Goal: Task Accomplishment & Management: Use online tool/utility

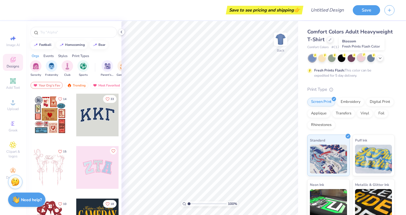
click at [364, 58] on div at bounding box center [360, 57] width 7 height 7
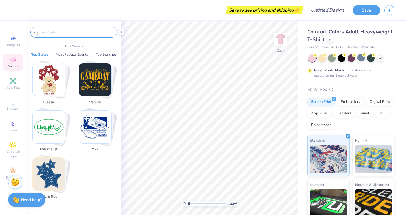
click at [73, 34] on input "text" at bounding box center [77, 32] width 74 height 6
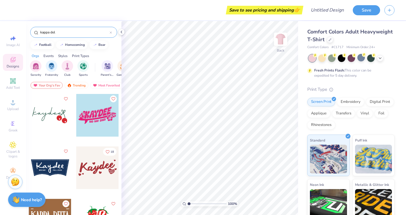
scroll to position [314, 0]
type input "k"
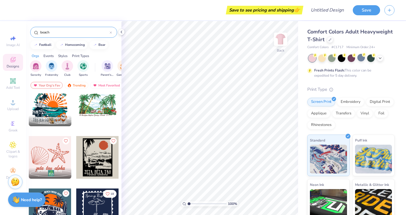
scroll to position [120, 0]
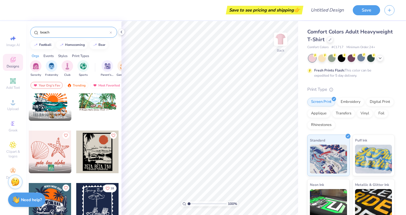
type input "beach"
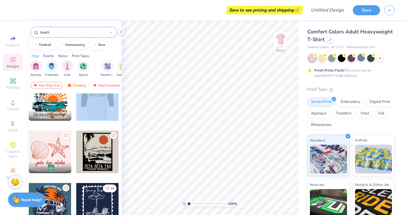
drag, startPoint x: 92, startPoint y: 100, endPoint x: 100, endPoint y: 104, distance: 8.2
click at [100, 104] on div at bounding box center [98, 99] width 128 height 43
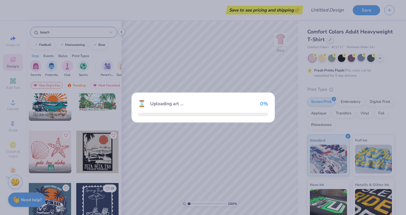
click at [100, 104] on div "⌛ Uploading art ... 0 %" at bounding box center [203, 107] width 406 height 215
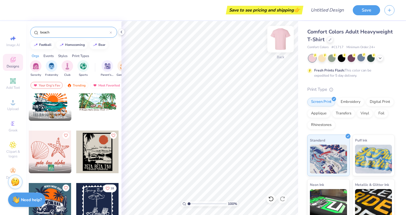
click at [286, 39] on img at bounding box center [280, 39] width 23 height 23
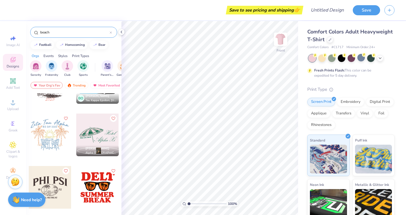
scroll to position [505, 0]
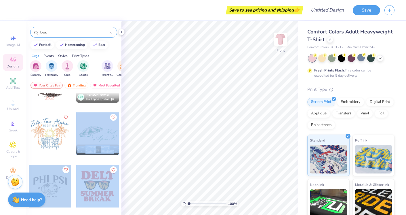
drag, startPoint x: 93, startPoint y: 131, endPoint x: 98, endPoint y: 135, distance: 6.3
click at [98, 135] on div at bounding box center [97, 133] width 43 height 43
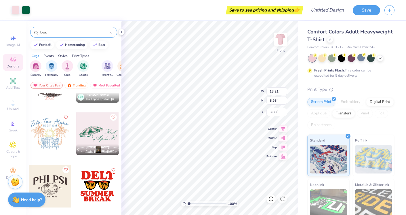
type input "6.10"
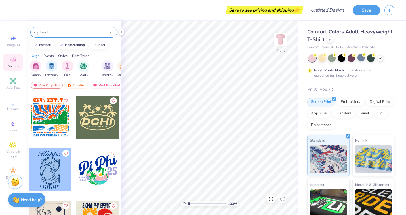
scroll to position [836, 0]
click at [98, 118] on div at bounding box center [97, 117] width 43 height 43
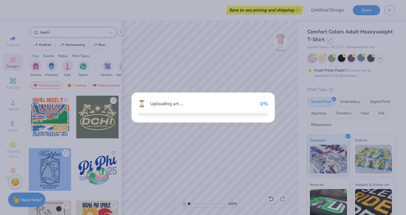
click at [98, 118] on div "⌛ Uploading art ... 0 %" at bounding box center [203, 107] width 406 height 215
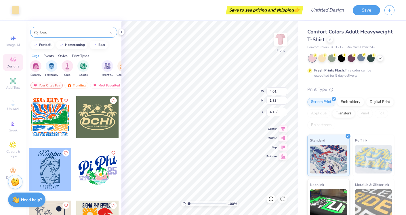
type input "3.56"
type input "0.76"
type input "4.61"
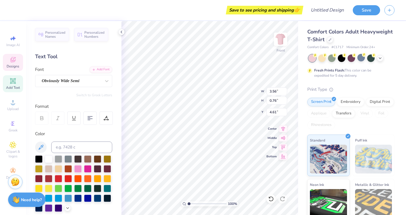
type textarea "D"
type textarea "KD"
click at [373, 58] on div at bounding box center [370, 57] width 7 height 7
type input "1.91"
type input "0.73"
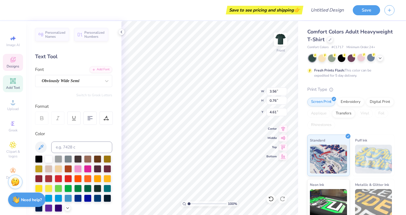
type input "4.62"
click at [360, 57] on div at bounding box center [360, 57] width 7 height 7
click at [90, 190] on div at bounding box center [87, 187] width 7 height 7
type input "1.44"
type input "1.51"
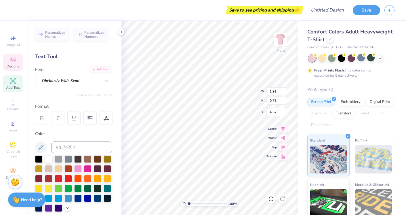
type input "3.00"
click at [88, 190] on div at bounding box center [87, 187] width 7 height 7
click at [91, 187] on div at bounding box center [87, 187] width 7 height 7
click at [89, 187] on div at bounding box center [87, 187] width 7 height 7
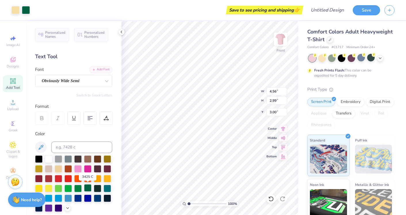
click at [89, 187] on div at bounding box center [87, 187] width 7 height 7
type input "4.74"
type input "3.79"
type input "0.60"
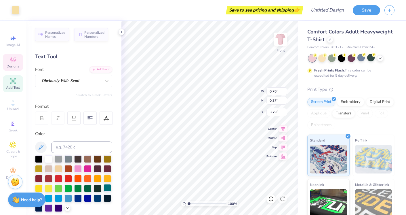
type input "0.24"
type input "3.78"
click at [14, 82] on icon at bounding box center [13, 81] width 4 height 4
click at [14, 86] on span "Add Text" at bounding box center [13, 87] width 14 height 5
click at [17, 77] on div "Add Text" at bounding box center [13, 83] width 20 height 17
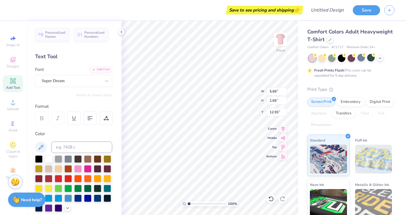
type textarea "Kappa Dussy"
type textarea "Kappa Dussy gay chungus"
click at [7, 64] on span "Designs" at bounding box center [13, 66] width 13 height 5
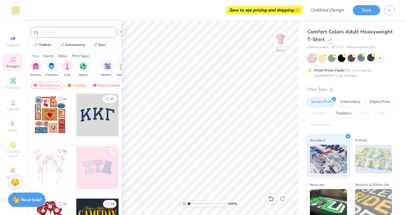
click at [46, 32] on input "text" at bounding box center [77, 32] width 74 height 6
type input "date party"
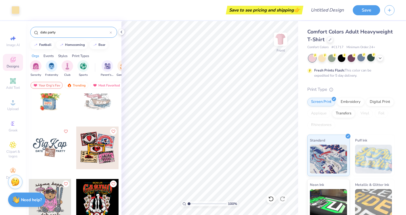
scroll to position [388, 0]
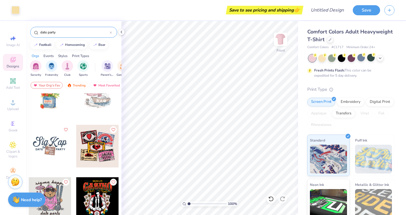
click at [108, 145] on div at bounding box center [97, 146] width 43 height 43
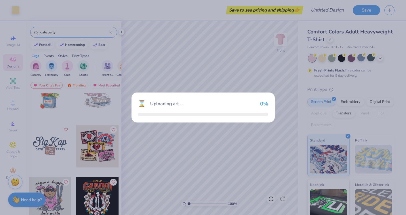
click at [108, 145] on div "⌛ Uploading art ... 0 %" at bounding box center [203, 107] width 406 height 215
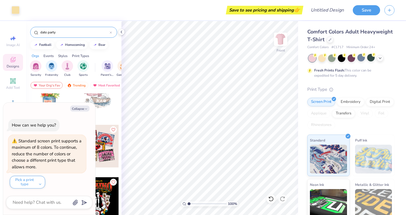
click at [82, 112] on div "Collapse How can we help you? Standard screen print supports a maximum of 8 col…" at bounding box center [49, 158] width 92 height 112
click at [81, 110] on button "Collapse" at bounding box center [79, 108] width 19 height 6
type textarea "x"
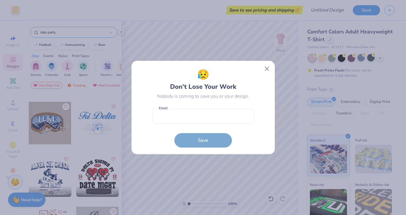
scroll to position [1093, 0]
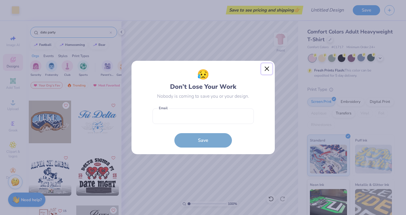
click at [265, 69] on button "Close" at bounding box center [266, 68] width 11 height 11
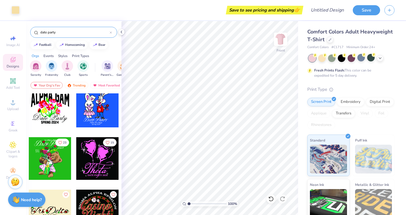
scroll to position [1738, 0]
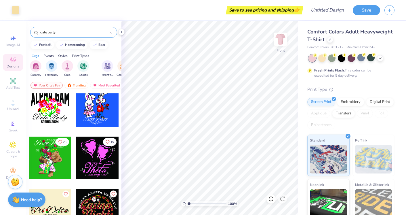
click at [71, 33] on input "date party" at bounding box center [75, 32] width 70 height 6
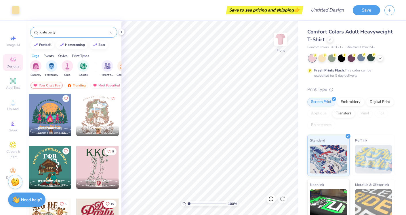
click at [113, 32] on div "date party" at bounding box center [73, 32] width 87 height 11
click at [111, 32] on icon at bounding box center [111, 32] width 2 height 2
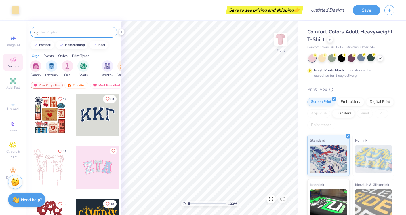
click at [86, 30] on input "text" at bounding box center [77, 32] width 74 height 6
type input "golf"
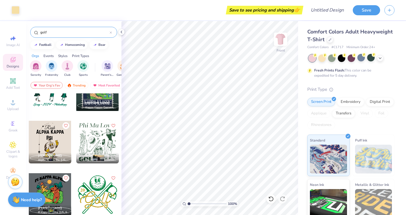
scroll to position [915, 0]
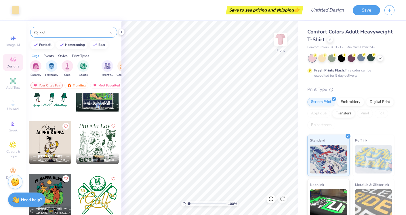
click at [98, 142] on div at bounding box center [97, 142] width 43 height 43
type input "12.17"
type input "12.45"
type input "3.24"
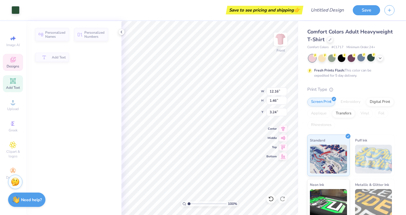
type input "12.16"
type input "1.46"
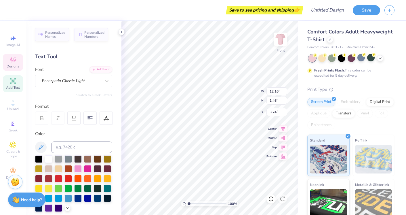
scroll to position [0, 0]
type textarea "P"
type textarea "K"
type textarea "Fall Date Party"
type textarea "2025"
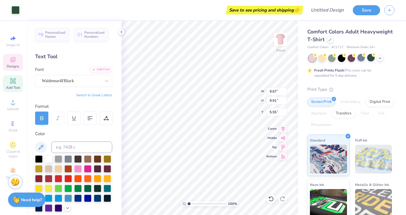
type input "13.58"
type input "1.88"
type input "3.00"
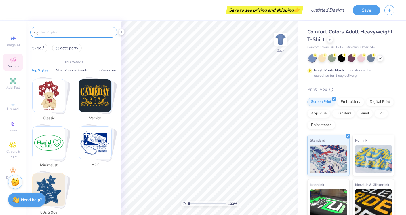
click at [75, 33] on input "text" at bounding box center [77, 32] width 74 height 6
click at [55, 148] on img "Stack Card Button Minimalist" at bounding box center [49, 142] width 33 height 33
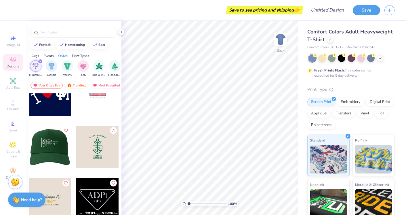
scroll to position [336, 0]
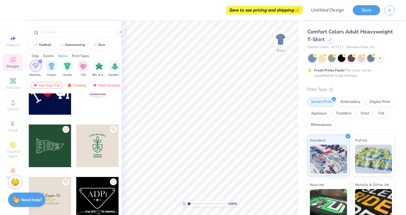
click at [56, 144] on div at bounding box center [50, 145] width 43 height 43
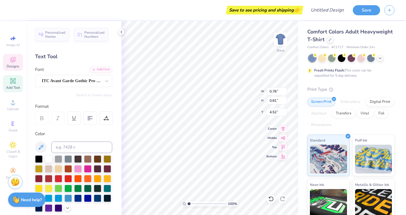
type input "0.51"
type input "0.80"
type input "5.57"
type input "4.40"
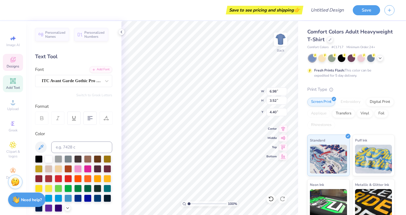
type textarea "1865"
type input "12.05"
type input "6.68"
type input "3.00"
click at [16, 64] on span "Designs" at bounding box center [13, 66] width 13 height 5
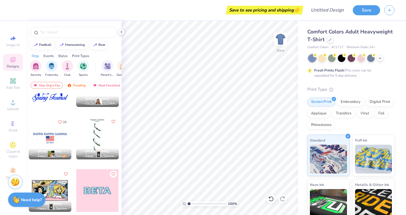
scroll to position [3178, 0]
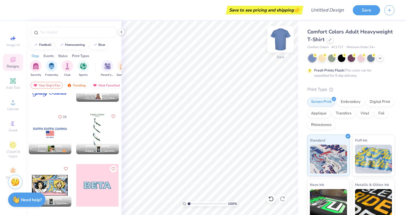
click at [283, 40] on img at bounding box center [280, 39] width 23 height 23
click at [90, 128] on div at bounding box center [97, 132] width 43 height 43
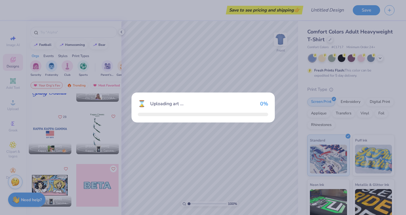
click at [90, 128] on div "⌛ Uploading art ... 0 %" at bounding box center [203, 107] width 406 height 215
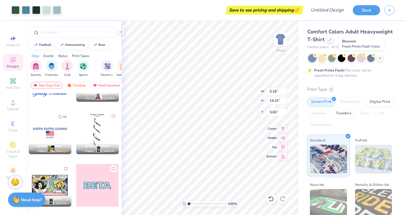
click at [362, 59] on div at bounding box center [360, 57] width 7 height 7
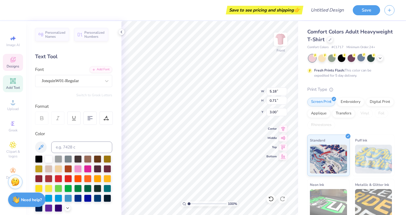
scroll to position [0, 1]
type input "2.20"
type input "0.84"
type input "16.31"
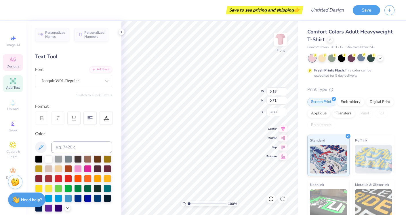
type textarea "K"
type textarea "Fall Date Party"
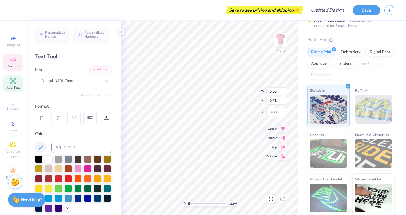
type textarea "FALL DATE PARTY"
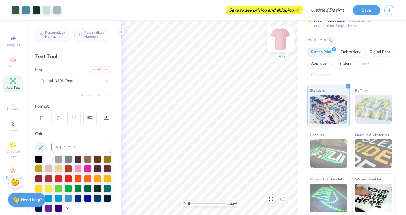
click at [286, 39] on img at bounding box center [280, 39] width 23 height 23
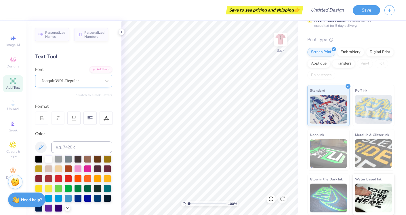
click at [68, 81] on div "JonquinW01-Regular" at bounding box center [71, 80] width 60 height 9
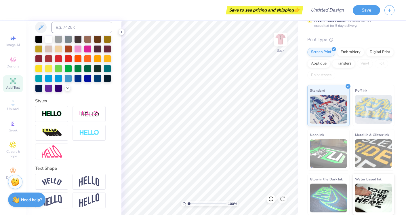
scroll to position [0, 0]
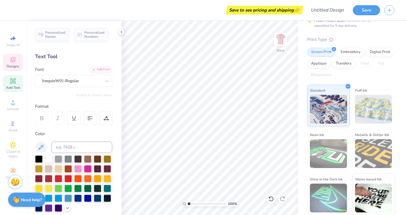
click at [12, 68] on span "Designs" at bounding box center [13, 66] width 13 height 5
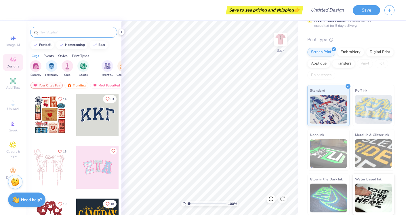
click at [59, 33] on input "text" at bounding box center [77, 32] width 74 height 6
type input "kappa delta"
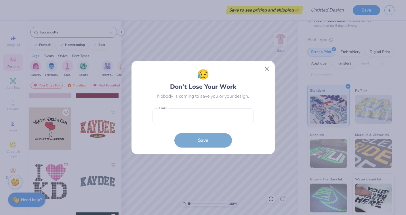
scroll to position [1140, 0]
click at [267, 69] on button "Close" at bounding box center [266, 68] width 11 height 11
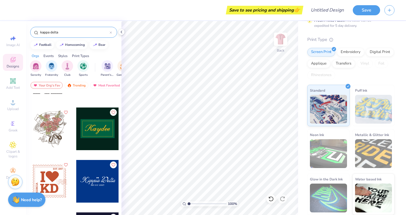
scroll to position [1244, 0]
click at [94, 140] on div at bounding box center [97, 128] width 43 height 43
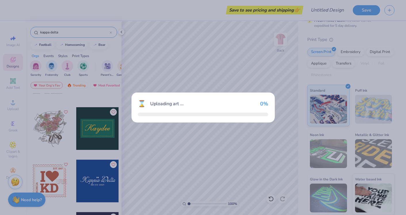
click at [94, 140] on div "⌛ Uploading art ... 0 %" at bounding box center [203, 107] width 406 height 215
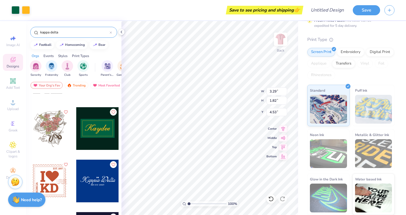
type input "4.53"
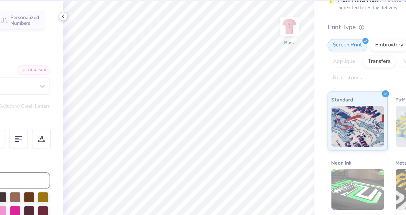
click at [122, 32] on icon at bounding box center [121, 32] width 5 height 5
type textarea "KD"
click at [300, 69] on div "Comfort Colors Adult Heavyweight T-Shirt Comfort Colors # C1717 Minimum Order: …" at bounding box center [352, 93] width 108 height 244
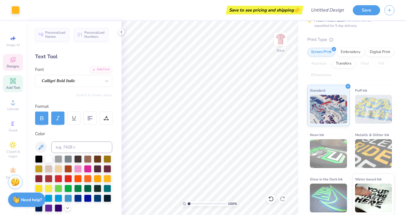
click at [9, 58] on div "Designs" at bounding box center [13, 62] width 20 height 17
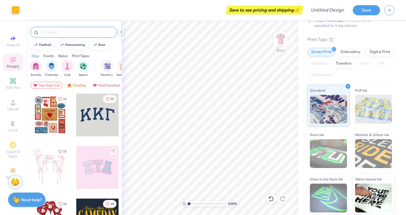
click at [72, 32] on input "text" at bounding box center [77, 32] width 74 height 6
type input "kappa delta"
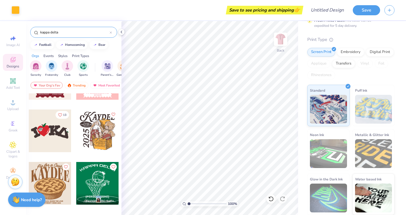
scroll to position [1478, 0]
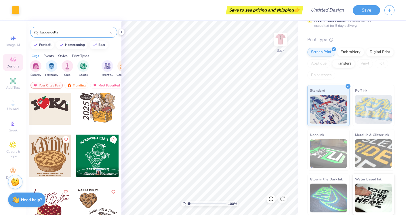
click at [96, 152] on div at bounding box center [97, 155] width 43 height 43
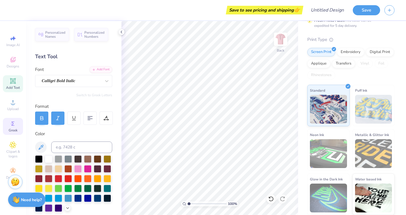
click at [17, 125] on div "Greek" at bounding box center [13, 126] width 20 height 17
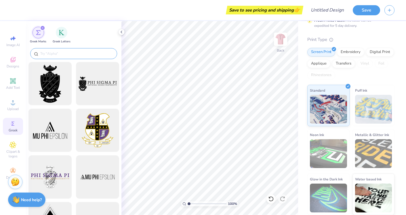
click at [58, 50] on div at bounding box center [73, 53] width 87 height 11
click at [58, 53] on input "text" at bounding box center [77, 54] width 74 height 6
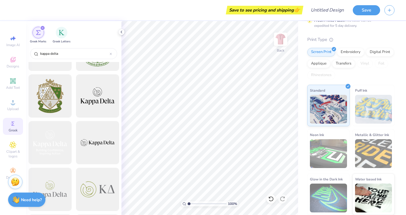
scroll to position [169, 0]
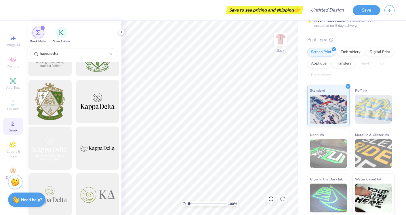
type input "kappa delta"
click at [62, 90] on div at bounding box center [49, 101] width 47 height 47
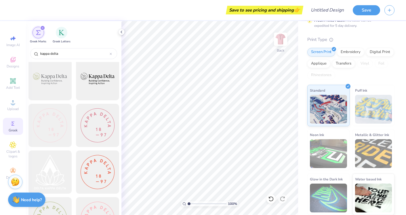
scroll to position [656, 0]
click at [51, 173] on div at bounding box center [49, 173] width 47 height 47
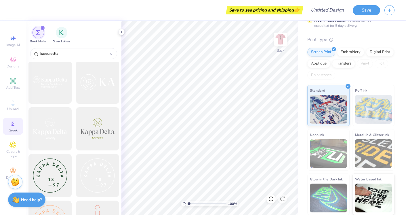
scroll to position [0, 0]
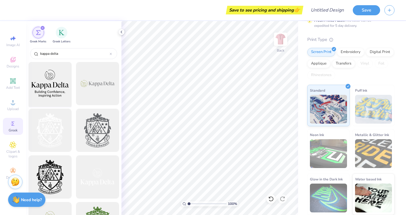
click at [54, 89] on div at bounding box center [49, 83] width 47 height 47
click at [65, 35] on div "filter for Greek Letters" at bounding box center [62, 32] width 12 height 12
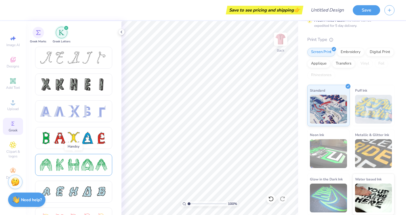
click at [59, 163] on div at bounding box center [60, 165] width 12 height 12
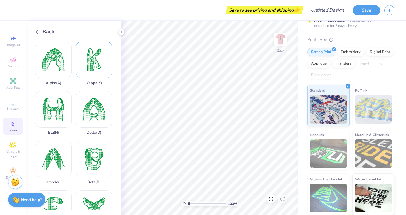
click at [96, 59] on div "Kappa ( K )" at bounding box center [94, 63] width 37 height 44
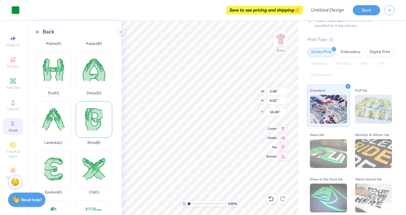
scroll to position [41, 0]
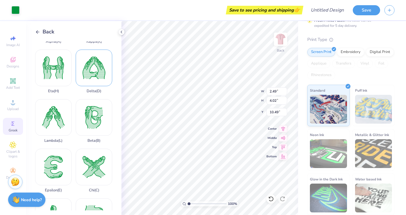
click at [94, 81] on div "Delta ( D )" at bounding box center [94, 72] width 37 height 44
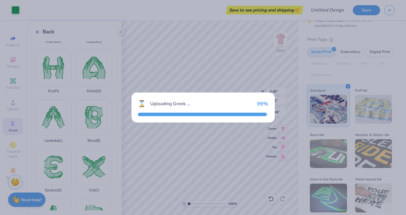
type input "3.98"
type input "3.94"
type input "10.53"
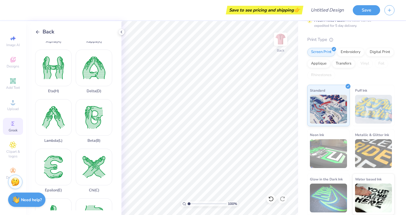
click at [40, 31] on icon at bounding box center [37, 31] width 5 height 5
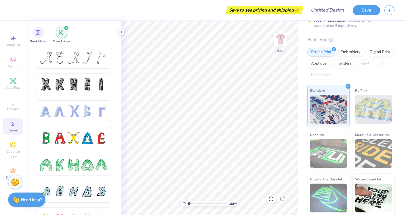
click at [65, 26] on div "filter for Greek Letters" at bounding box center [66, 27] width 5 height 5
click at [65, 28] on icon "filter for Greek Letters" at bounding box center [66, 28] width 2 height 2
click at [69, 27] on div "Greek Letters" at bounding box center [62, 35] width 18 height 17
click at [68, 26] on div "filter for Greek Letters" at bounding box center [66, 27] width 5 height 5
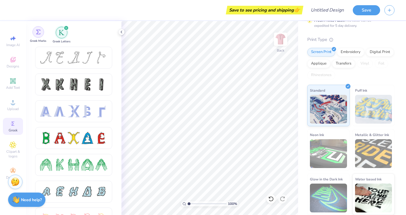
click at [34, 32] on div "filter for Greek Marks" at bounding box center [39, 32] width 12 height 12
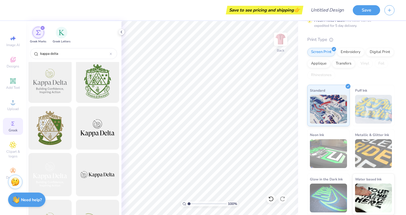
scroll to position [142, 0]
click at [51, 122] on div at bounding box center [49, 127] width 47 height 47
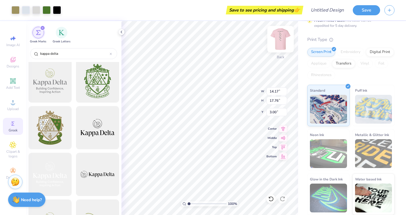
click at [286, 39] on img at bounding box center [280, 39] width 23 height 23
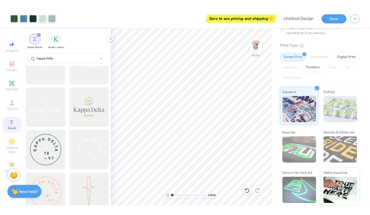
scroll to position [375, 0]
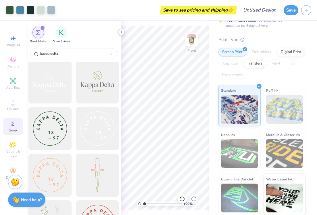
click at [122, 31] on icon at bounding box center [121, 32] width 5 height 5
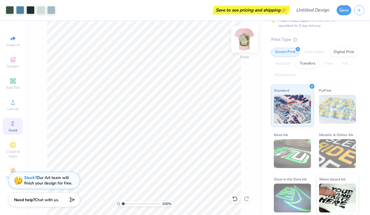
click at [244, 35] on img at bounding box center [244, 39] width 23 height 23
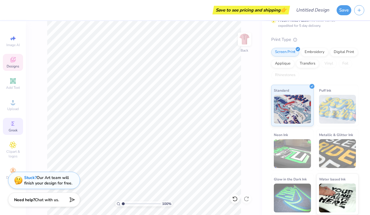
click at [13, 65] on span "Designs" at bounding box center [13, 66] width 13 height 5
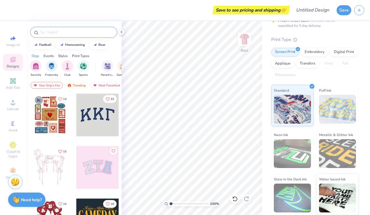
click at [74, 31] on input "text" at bounding box center [77, 32] width 74 height 6
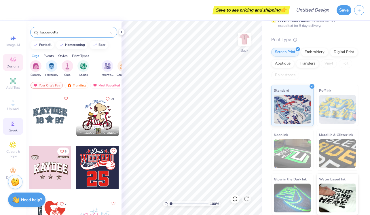
type input "kappa delta"
click at [16, 133] on div "Greek" at bounding box center [13, 126] width 20 height 17
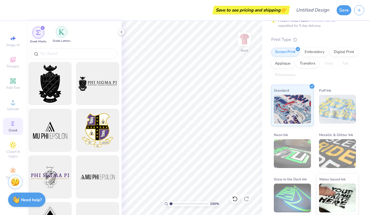
click at [60, 37] on div "filter for Greek Letters" at bounding box center [62, 32] width 12 height 12
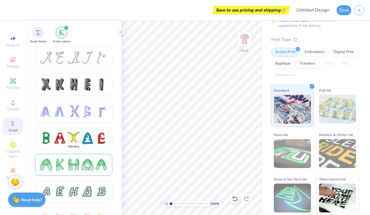
click at [62, 162] on div at bounding box center [60, 165] width 12 height 12
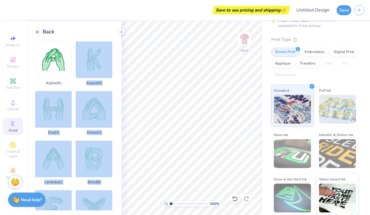
click at [164, 116] on div "Save to see pricing and shipping 👉 Design Title Save Image AI Designs Add Text …" at bounding box center [185, 107] width 370 height 215
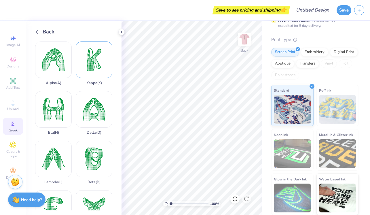
click at [90, 63] on div "Kappa ( K )" at bounding box center [94, 63] width 37 height 44
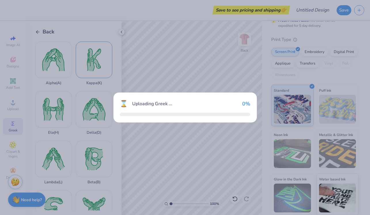
click at [90, 63] on div "⌛ Uploading Greek ... 0 %" at bounding box center [185, 107] width 370 height 215
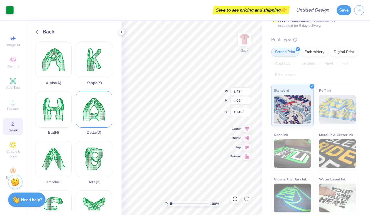
click at [93, 124] on div "Delta ( D )" at bounding box center [94, 113] width 37 height 44
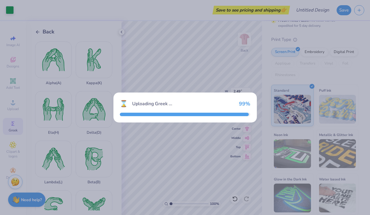
type input "3.98"
type input "3.94"
type input "10.53"
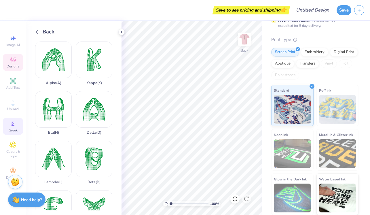
click at [14, 66] on span "Designs" at bounding box center [13, 66] width 13 height 5
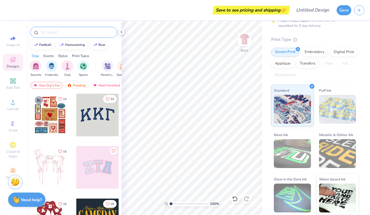
click at [78, 37] on div at bounding box center [73, 32] width 87 height 11
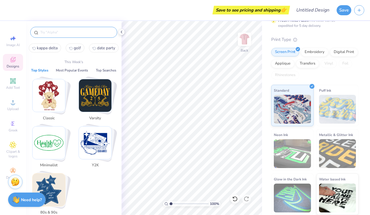
click at [76, 33] on input "text" at bounding box center [77, 32] width 74 height 6
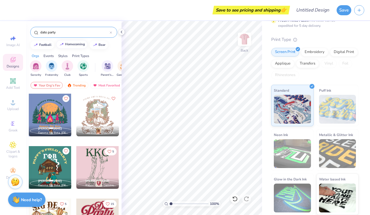
type input "date party"
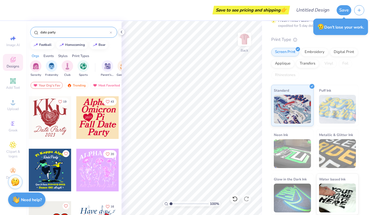
scroll to position [2775, 0]
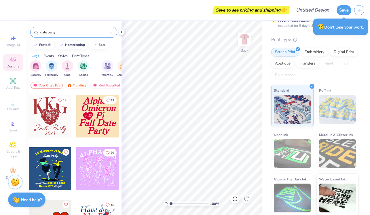
click at [102, 115] on div at bounding box center [97, 116] width 43 height 43
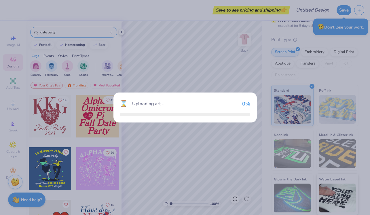
click at [102, 115] on div "⌛ Uploading art ... 0 %" at bounding box center [185, 107] width 370 height 215
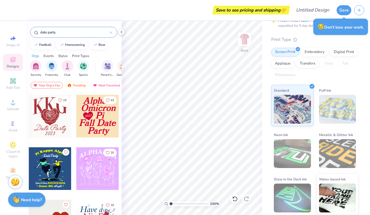
click at [83, 115] on div at bounding box center [97, 116] width 43 height 43
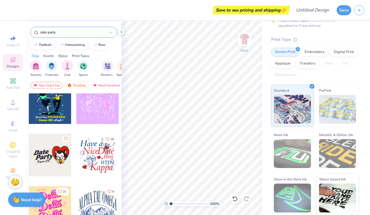
scroll to position [2842, 0]
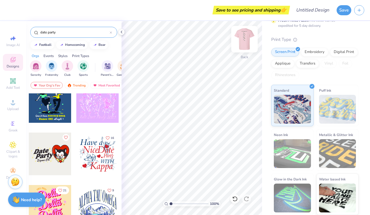
click at [251, 37] on img at bounding box center [244, 39] width 23 height 23
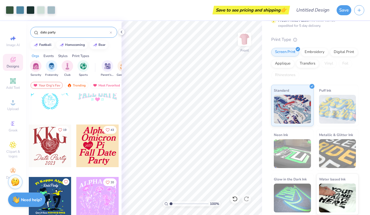
scroll to position [2739, 0]
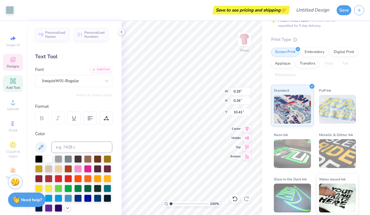
type input "10.45"
click at [17, 64] on span "Designs" at bounding box center [13, 66] width 13 height 5
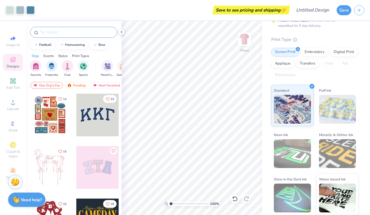
click at [63, 29] on div at bounding box center [73, 32] width 87 height 11
click at [62, 31] on input "text" at bounding box center [77, 32] width 74 height 6
type input "date party"
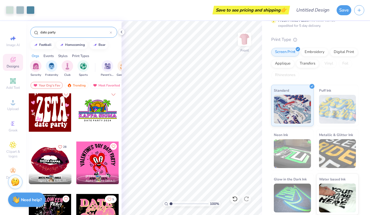
scroll to position [2077, 0]
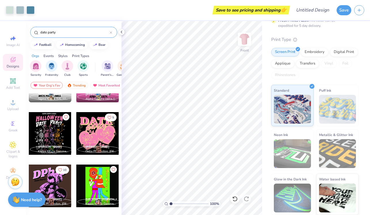
click at [57, 134] on div at bounding box center [50, 133] width 43 height 43
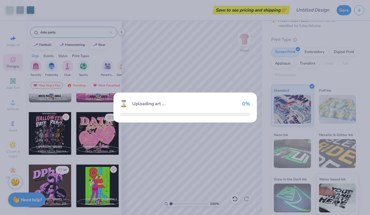
click at [57, 134] on div "⌛ Uploading art ... 0 %" at bounding box center [185, 107] width 370 height 215
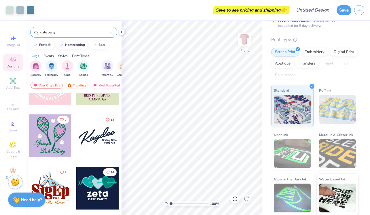
scroll to position [2234, 0]
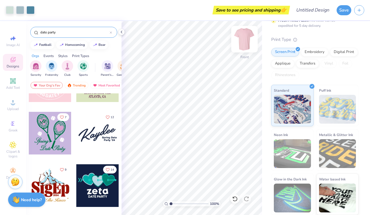
click at [244, 41] on img at bounding box center [244, 39] width 23 height 23
click at [57, 126] on div at bounding box center [50, 133] width 43 height 43
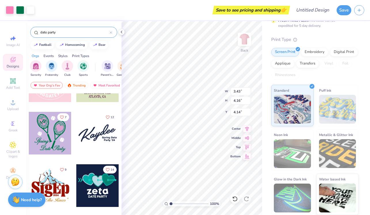
type input "4.15"
type input "0.66"
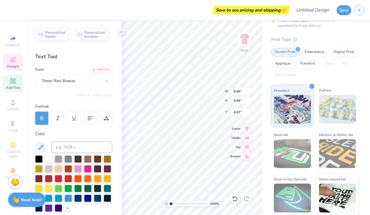
type input "4.64"
type textarea "KD"
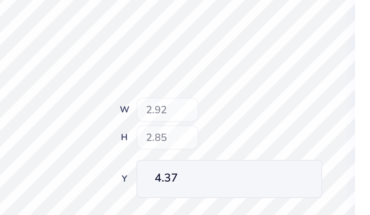
type input "2.92"
type input "2.85"
type input "4.37"
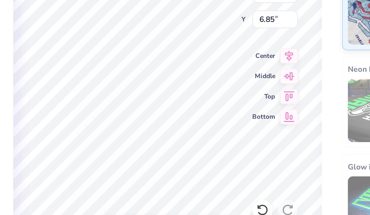
scroll to position [0, 0]
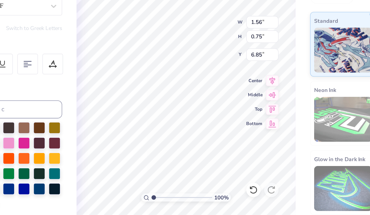
type textarea "Fall"
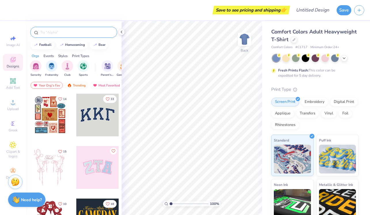
click at [62, 31] on input "text" at bounding box center [77, 32] width 74 height 6
type input "game day"
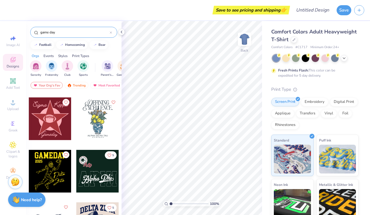
scroll to position [728, 0]
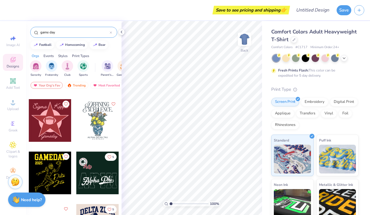
click at [89, 179] on div at bounding box center [97, 172] width 43 height 43
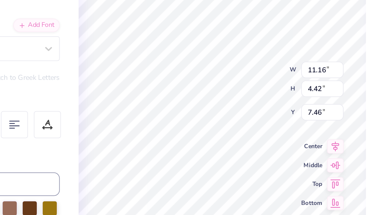
scroll to position [0, 0]
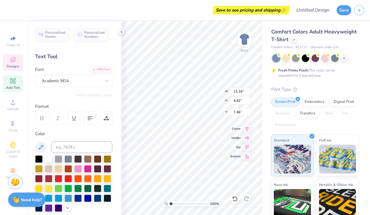
click at [295, 59] on div at bounding box center [295, 57] width 7 height 7
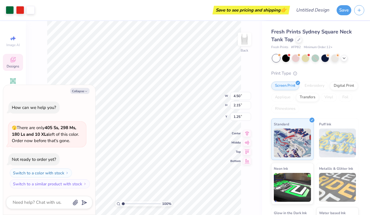
type textarea "x"
